Goal: Information Seeking & Learning: Learn about a topic

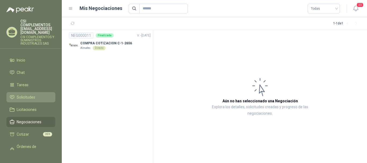
click at [22, 94] on span "Solicitudes" at bounding box center [26, 97] width 19 height 6
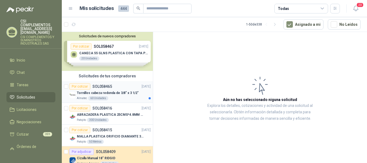
click at [109, 89] on div "Por cotizar SOL058465" at bounding box center [90, 86] width 43 height 6
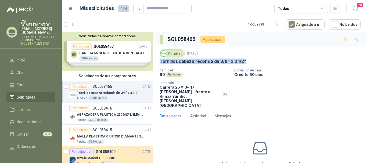
drag, startPoint x: 159, startPoint y: 62, endPoint x: 248, endPoint y: 64, distance: 89.0
click at [248, 64] on div "Almatec [DATE] Tornillos cabeza redonda de 3/8" x 3 1/2" Cantidad 60 Unidades C…" at bounding box center [260, 78] width 214 height 63
copy p "Tornillos cabeza redonda de 3/8" x 3 1/2""
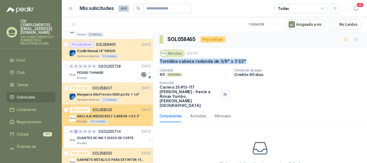
scroll to position [108, 0]
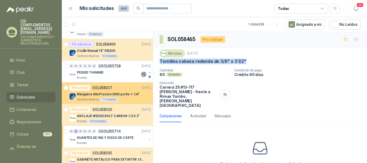
click at [105, 94] on p "Manguera Alta Presion 3000 psi De 1-1/4"" at bounding box center [108, 94] width 63 height 5
